Goal: Information Seeking & Learning: Check status

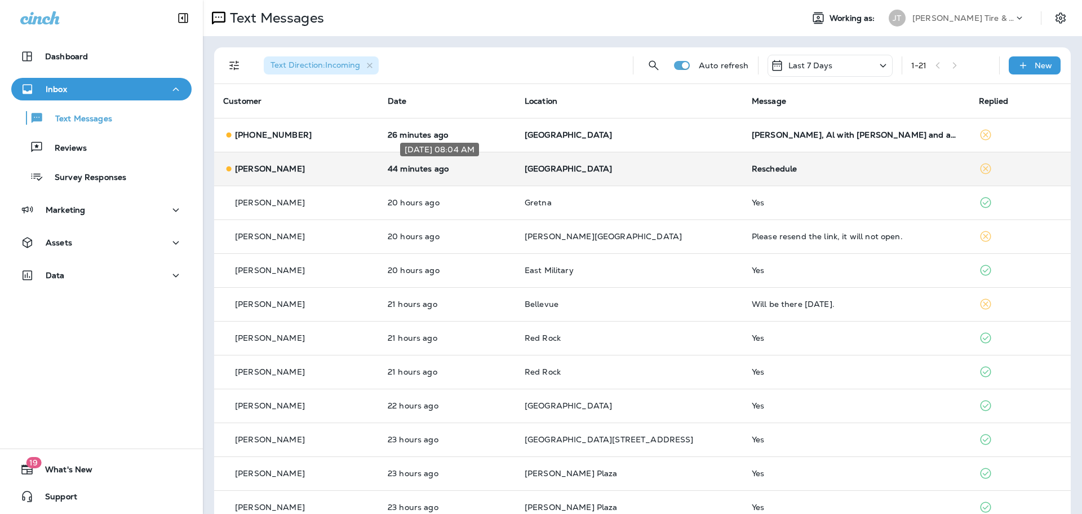
click at [435, 170] on p "44 minutes ago" at bounding box center [447, 168] width 119 height 9
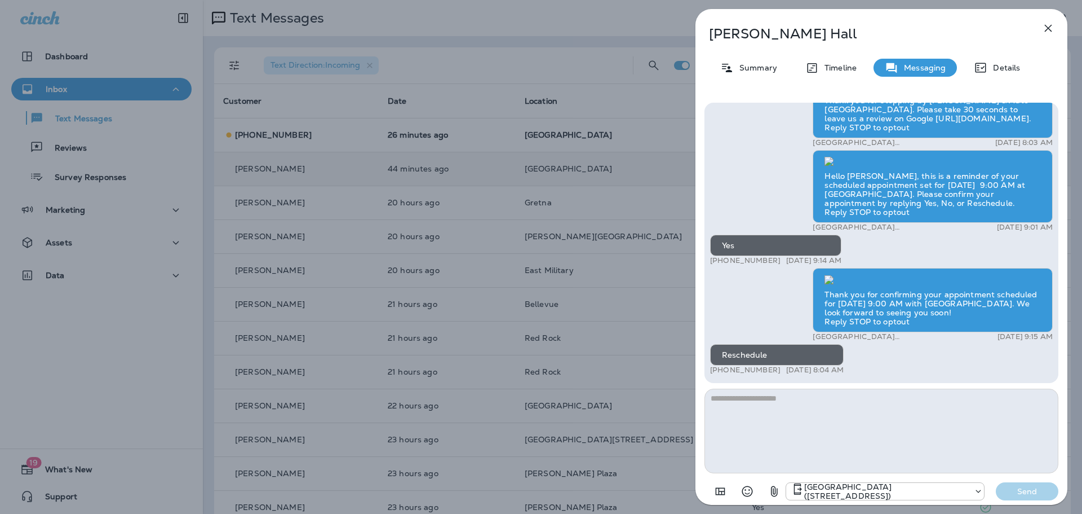
click at [1048, 29] on icon "button" at bounding box center [1048, 28] width 7 height 7
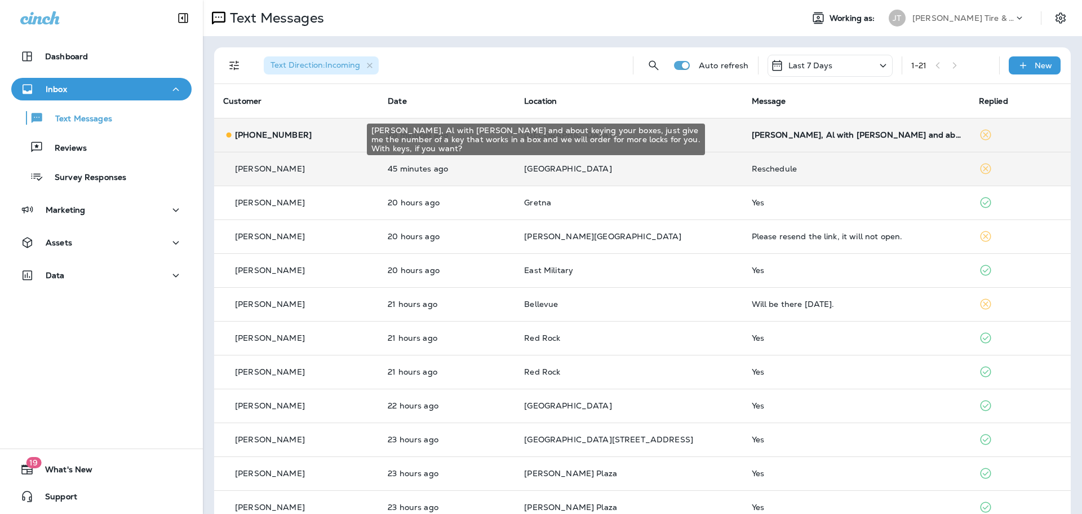
click at [806, 134] on div "[PERSON_NAME], Al with [PERSON_NAME] and about keying your boxes, just give me …" at bounding box center [856, 134] width 209 height 9
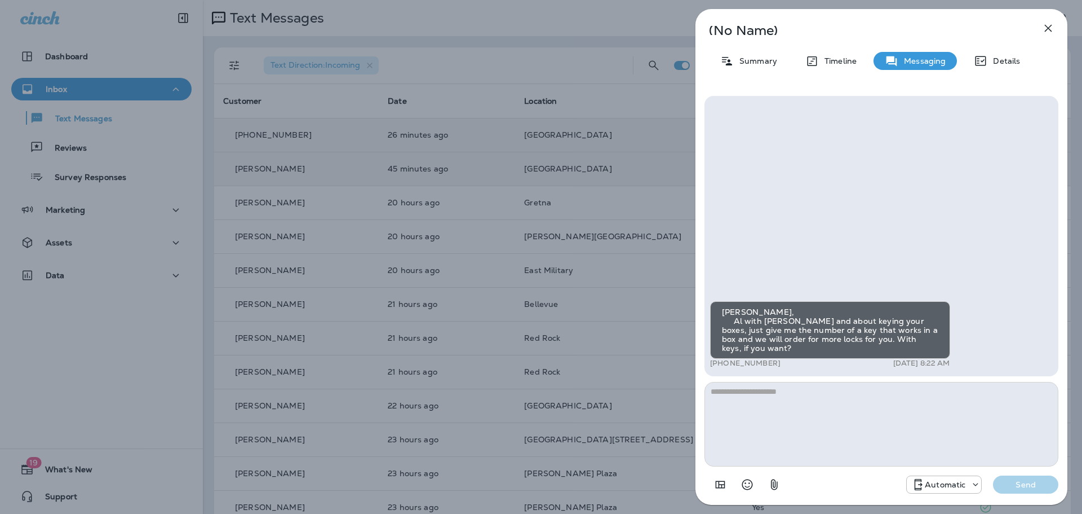
click at [1046, 28] on icon "button" at bounding box center [1049, 28] width 14 height 14
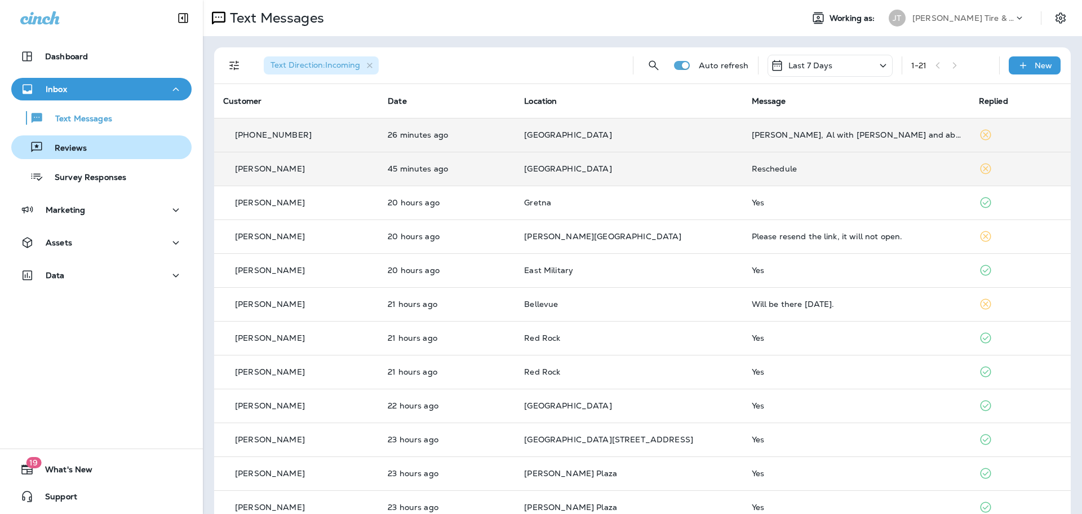
click at [70, 148] on p "Reviews" at bounding box center [64, 148] width 43 height 11
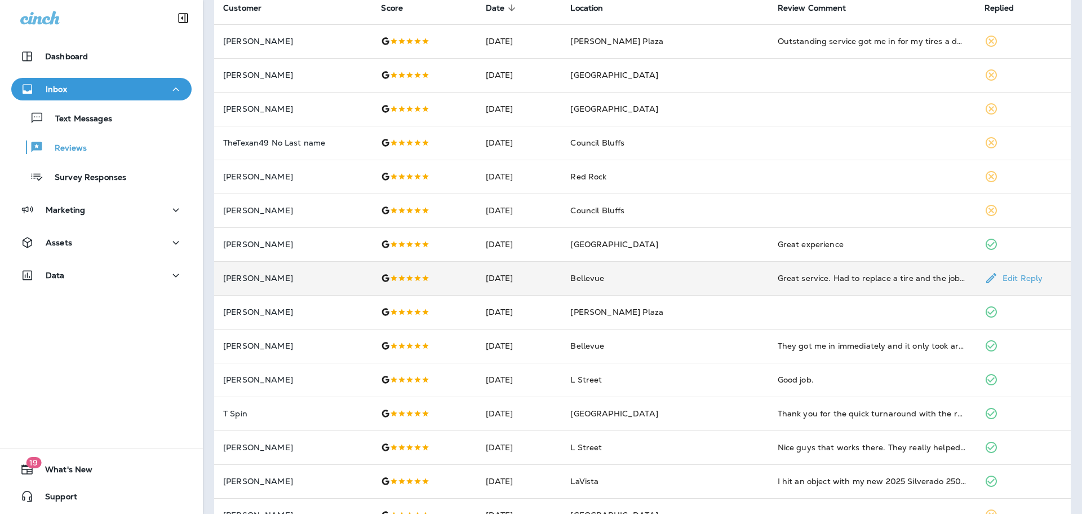
scroll to position [113, 0]
